Goal: Information Seeking & Learning: Learn about a topic

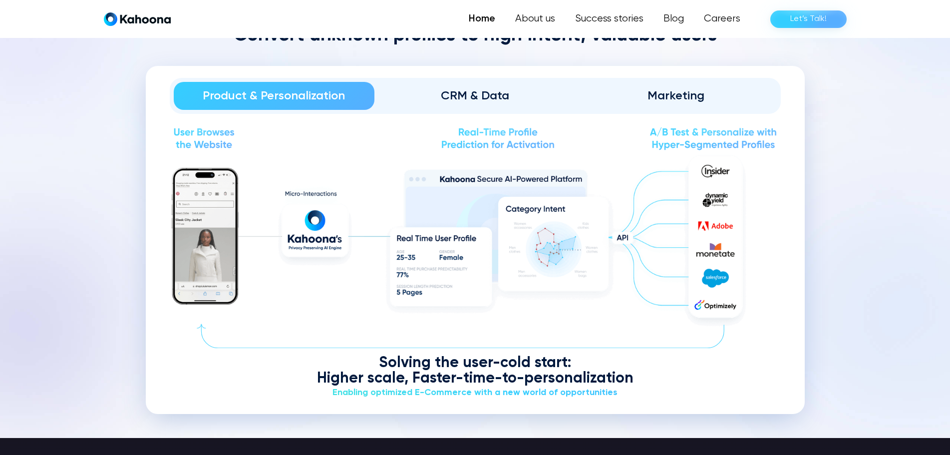
scroll to position [1207, 0]
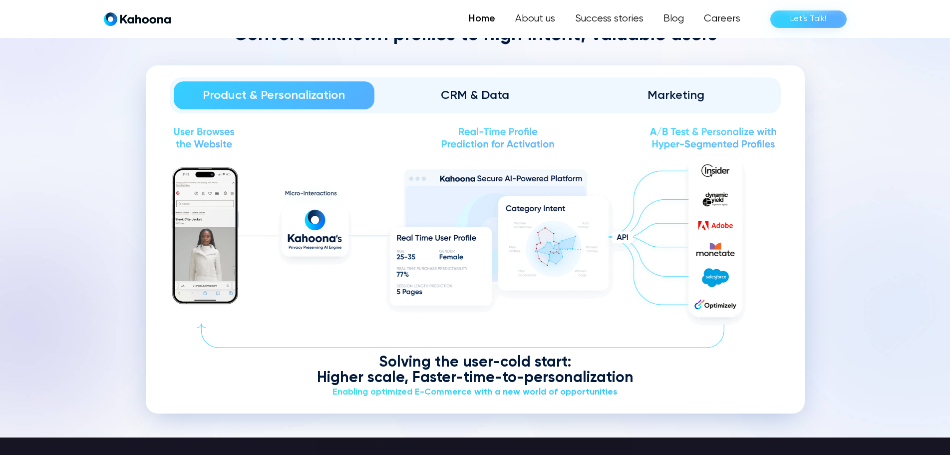
click at [470, 101] on div "CRM & Data" at bounding box center [474, 95] width 173 height 16
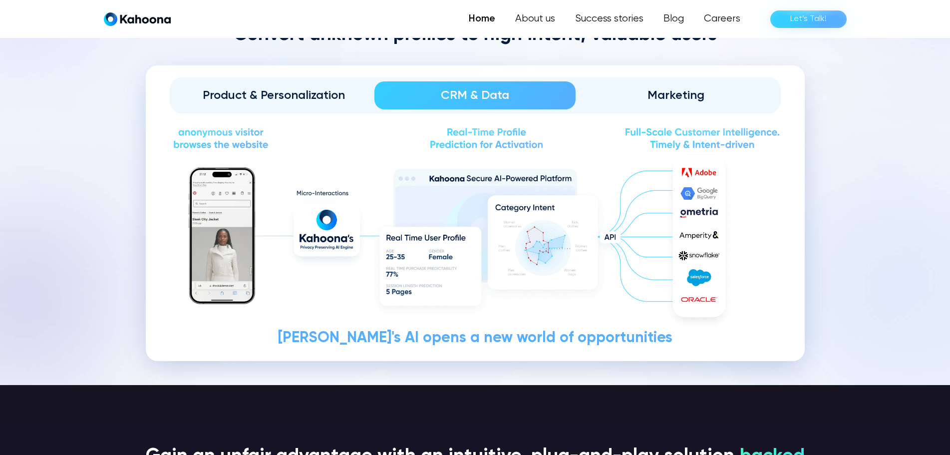
click at [641, 95] on div "Marketing" at bounding box center [675, 95] width 173 height 16
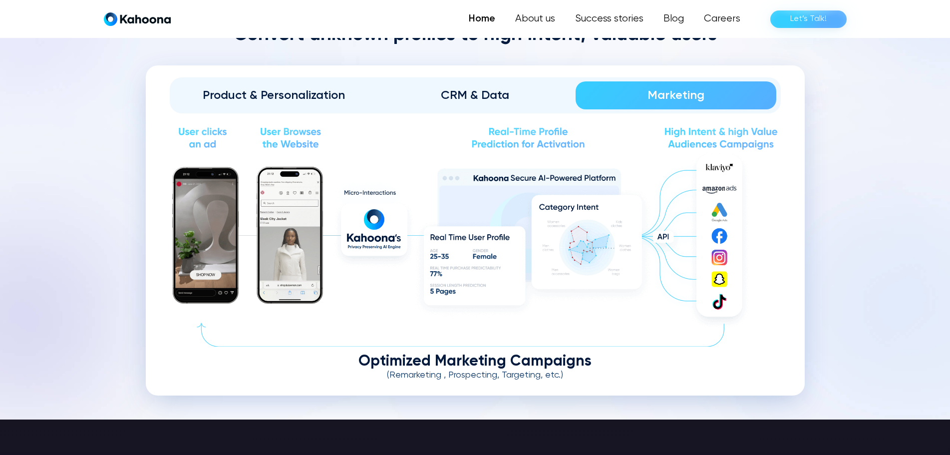
click at [499, 95] on div "CRM & Data" at bounding box center [474, 95] width 173 height 16
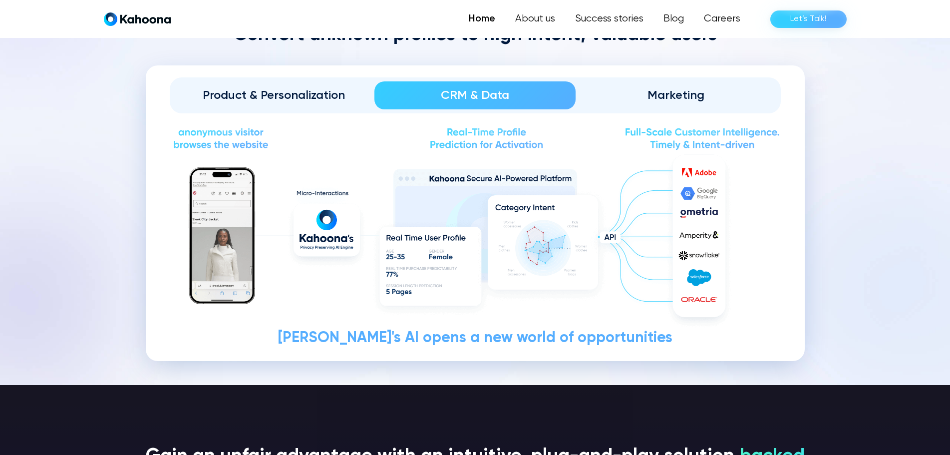
click at [262, 92] on div "Product & Personalization" at bounding box center [274, 95] width 173 height 16
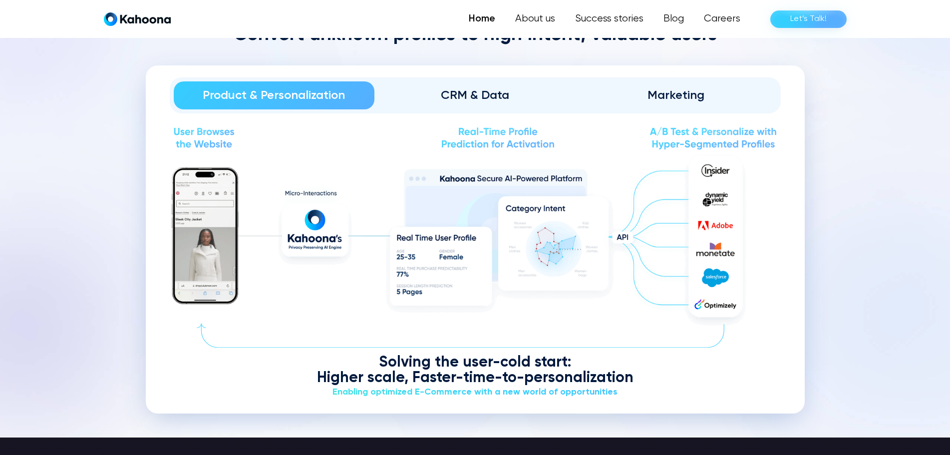
click at [493, 93] on div "CRM & Data" at bounding box center [474, 95] width 173 height 16
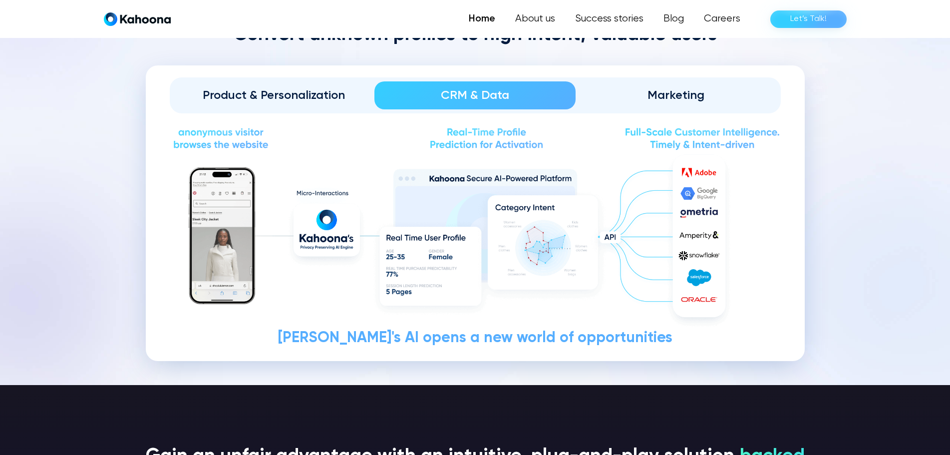
click at [338, 92] on div "Product & Personalization" at bounding box center [274, 95] width 173 height 16
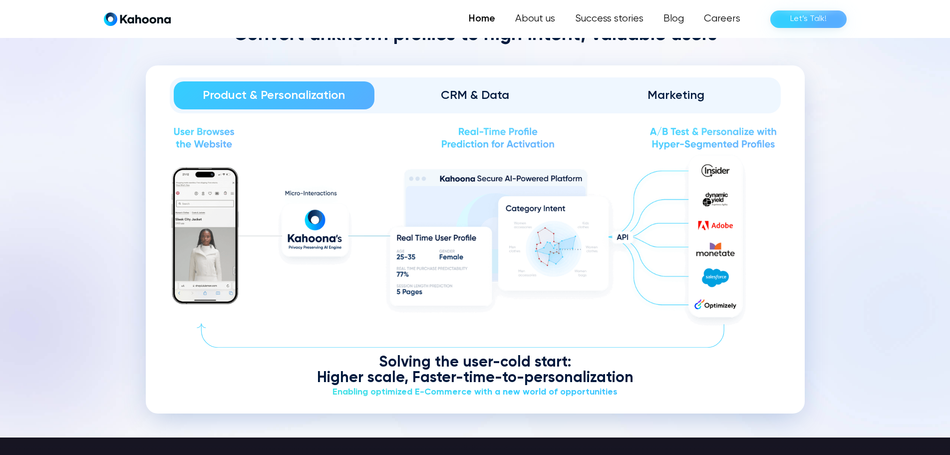
click at [695, 100] on div "Marketing" at bounding box center [675, 95] width 173 height 16
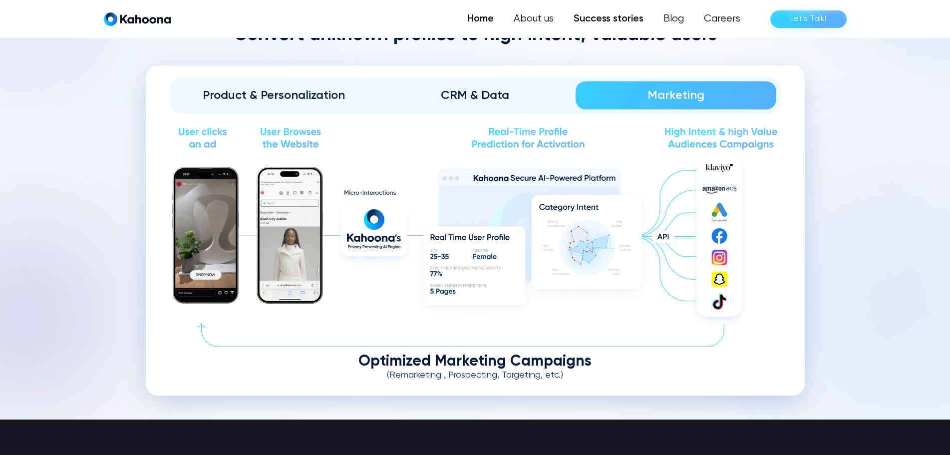
click at [625, 18] on link "Success stories" at bounding box center [608, 19] width 90 height 20
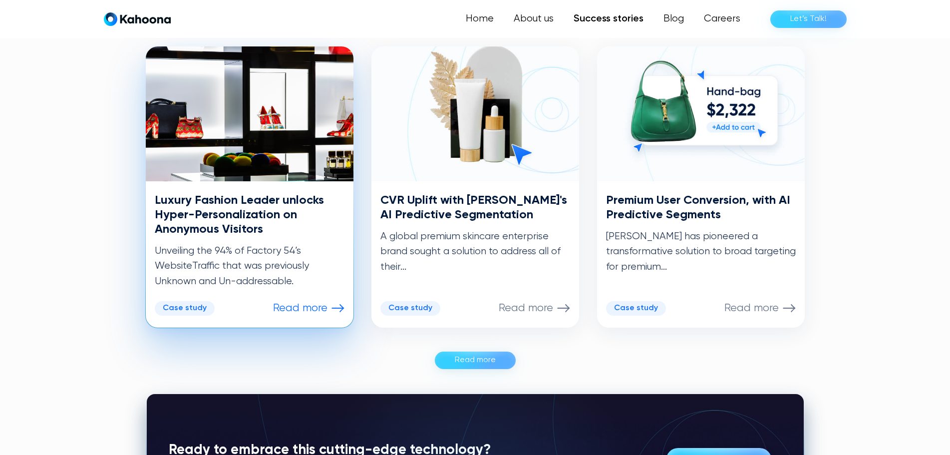
scroll to position [503, 0]
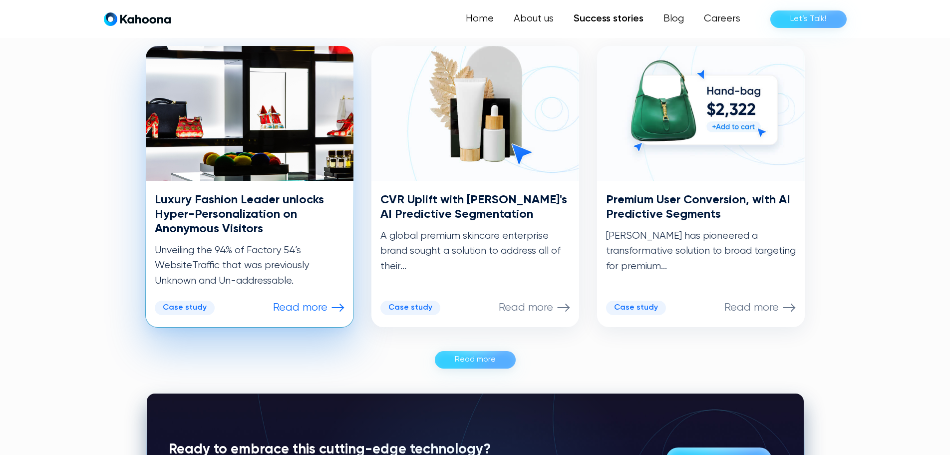
click at [256, 226] on h3 "Luxury Fashion Leader unlocks Hyper-Personalization on Anonymous Visitors" at bounding box center [250, 214] width 190 height 43
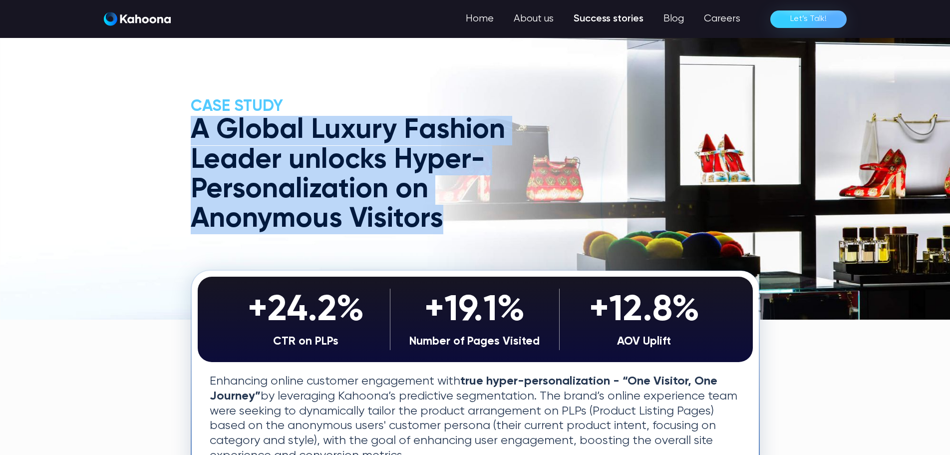
drag, startPoint x: 444, startPoint y: 218, endPoint x: 198, endPoint y: 128, distance: 262.4
click at [198, 128] on h1 "A Global Luxury Fashion Leader unlocks Hyper-Personalization on Anonymous Visit…" at bounding box center [366, 175] width 351 height 118
click at [458, 205] on h1 "A Global Luxury Fashion Leader unlocks Hyper-Personalization on Anonymous Visit…" at bounding box center [366, 175] width 351 height 118
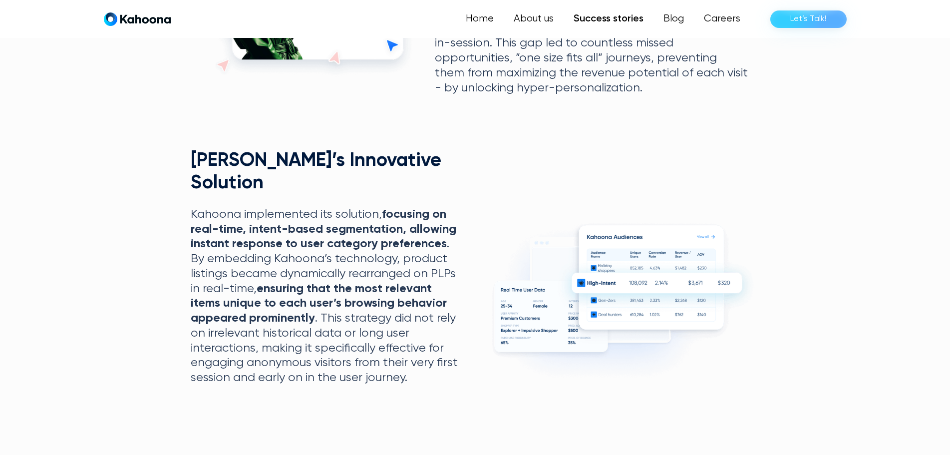
scroll to position [654, 0]
